Goal: Check status: Check status

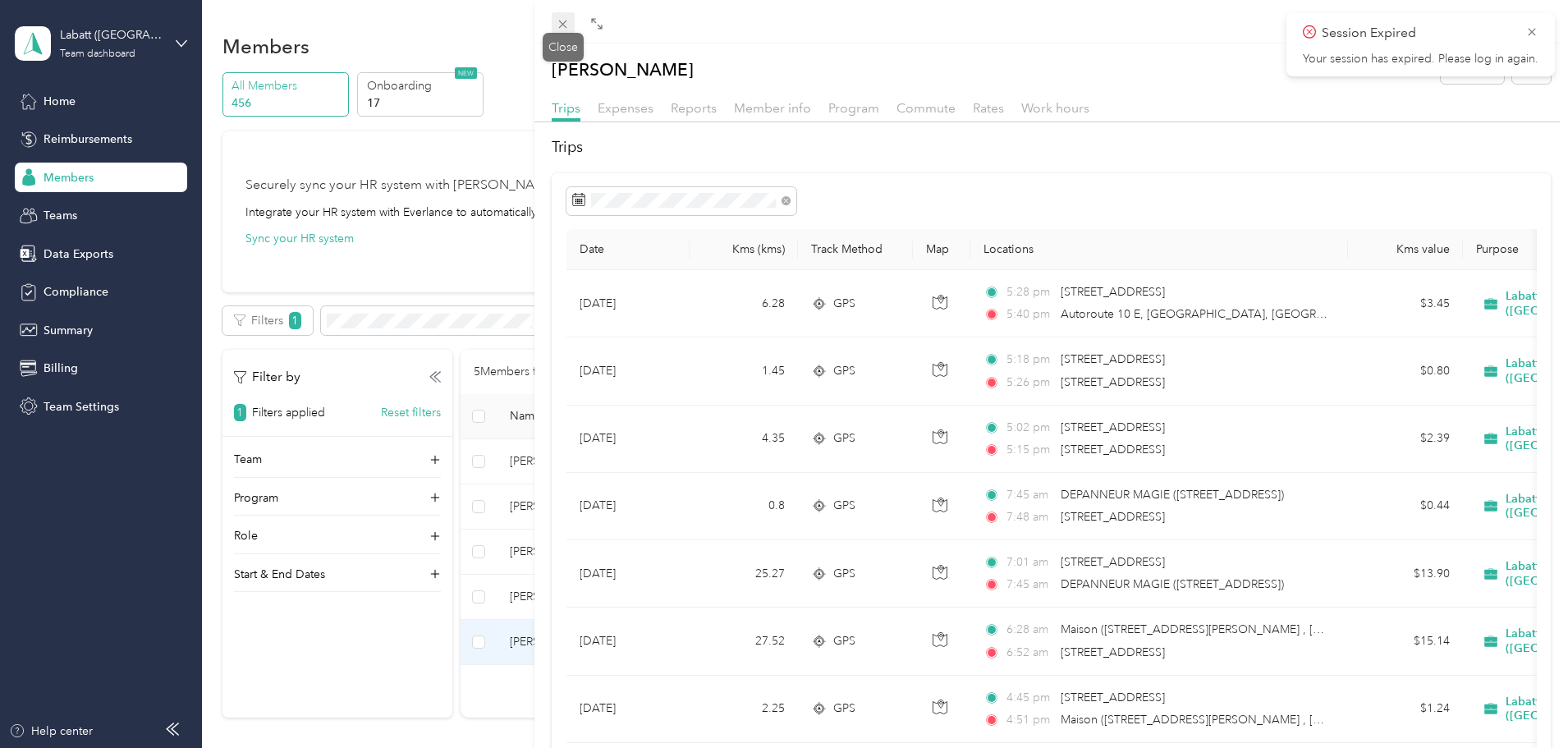
click at [568, 29] on icon at bounding box center [562, 24] width 14 height 14
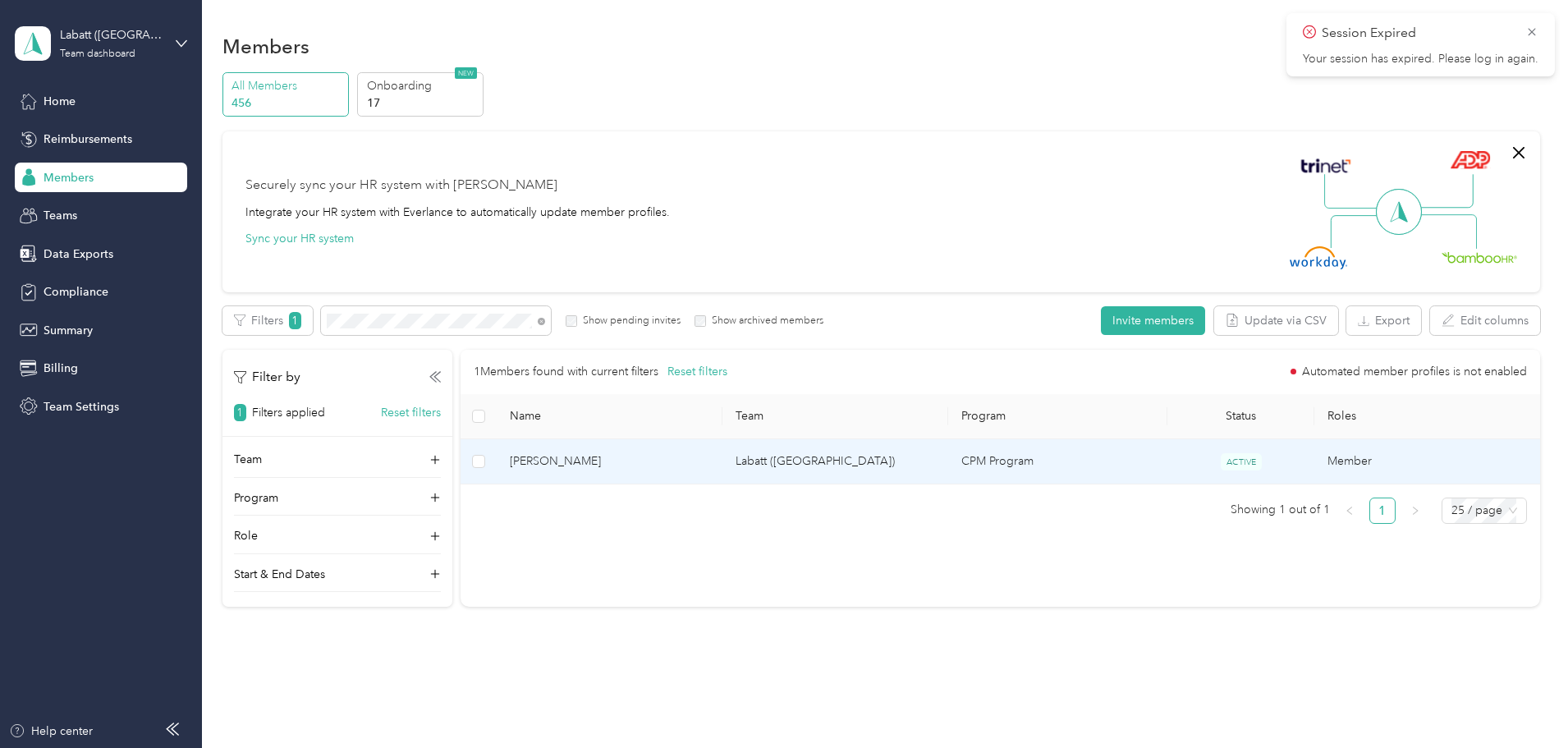
click at [661, 467] on span "[PERSON_NAME]" at bounding box center [609, 461] width 199 height 18
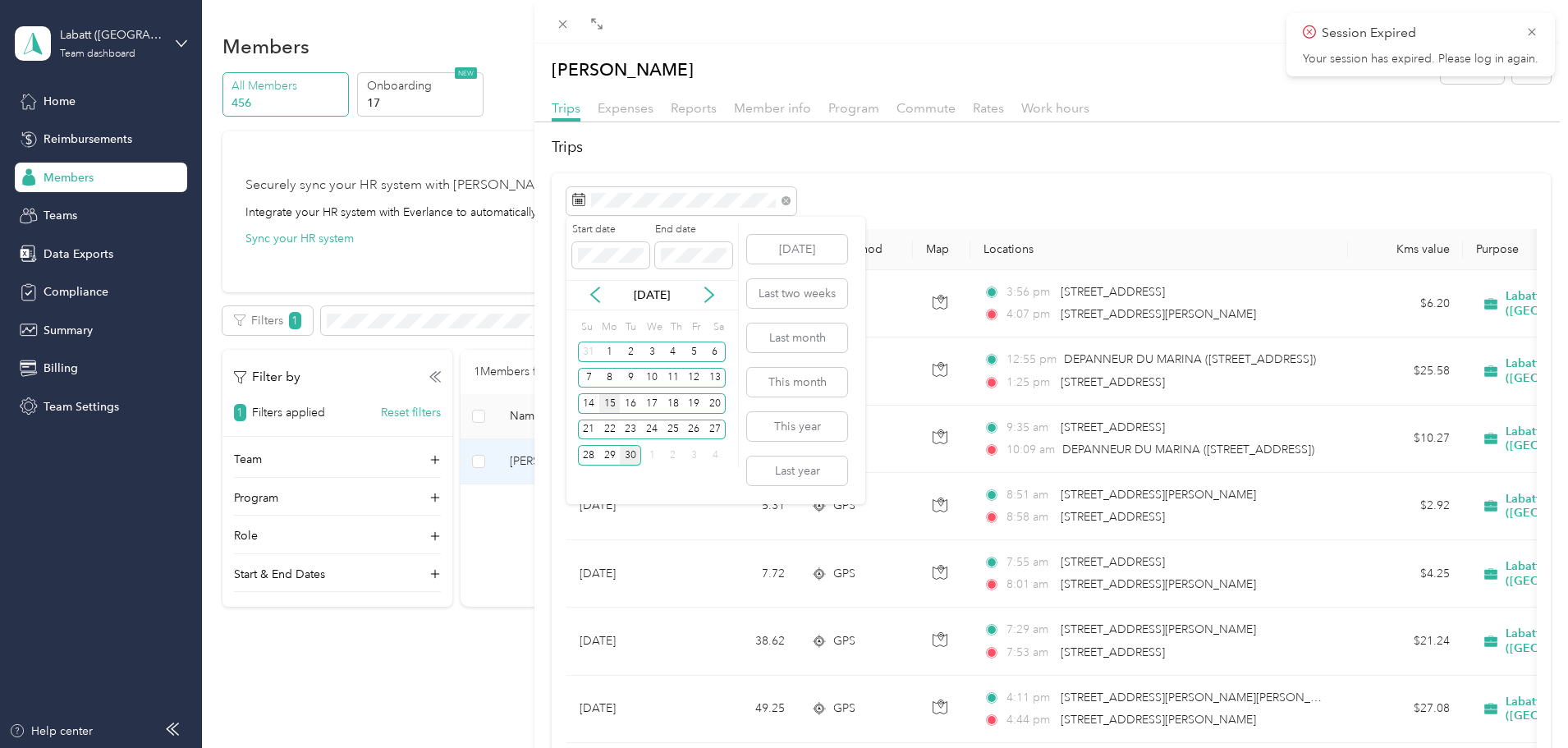
click at [611, 403] on div "15" at bounding box center [610, 404] width 21 height 21
